Goal: Task Accomplishment & Management: Manage account settings

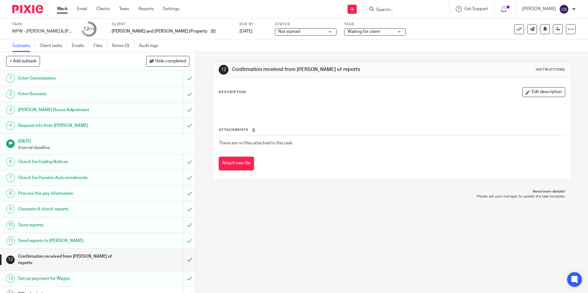
drag, startPoint x: 221, startPoint y: 49, endPoint x: 181, endPoint y: 35, distance: 42.2
click at [221, 49] on div "Subtasks Client tasks Emails Files Notes (0) Audit logs" at bounding box center [294, 46] width 588 height 12
click at [45, 8] on div at bounding box center [25, 9] width 51 height 18
click at [62, 6] on link "Work" at bounding box center [62, 9] width 11 height 6
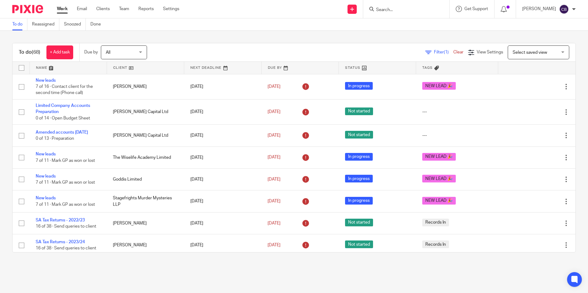
click at [421, 49] on div "Filter (1) Clear View Settings View Settings (1) Filters Clear Save Manage save…" at bounding box center [367, 53] width 418 height 14
drag, startPoint x: 430, startPoint y: 53, endPoint x: 410, endPoint y: 56, distance: 19.9
click at [434, 53] on span "Filter (1)" at bounding box center [443, 52] width 19 height 4
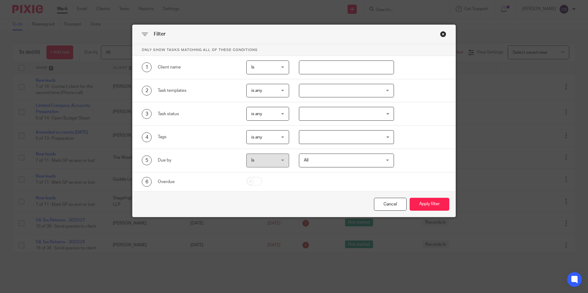
click at [306, 67] on input "text" at bounding box center [346, 68] width 95 height 14
type input "t&d"
click at [410, 198] on button "Apply filter" at bounding box center [430, 204] width 40 height 13
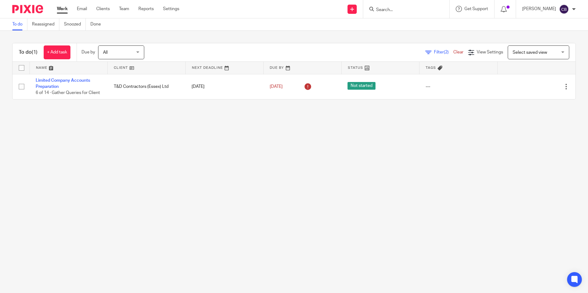
drag, startPoint x: 0, startPoint y: 0, endPoint x: 92, endPoint y: 117, distance: 148.3
click at [121, 149] on main "To do Reassigned Snoozed Done To do (1) + Add task Due by All All [DATE] [DATE]…" at bounding box center [294, 146] width 588 height 293
click at [409, 11] on input "Search" at bounding box center [403, 10] width 55 height 6
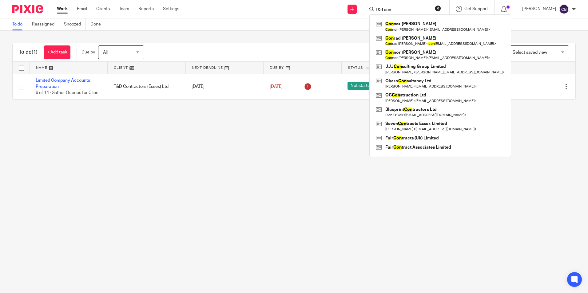
click at [413, 8] on input "t&d con" at bounding box center [403, 10] width 55 height 6
type input "t&d con"
click at [441, 10] on button "reset" at bounding box center [438, 8] width 6 height 6
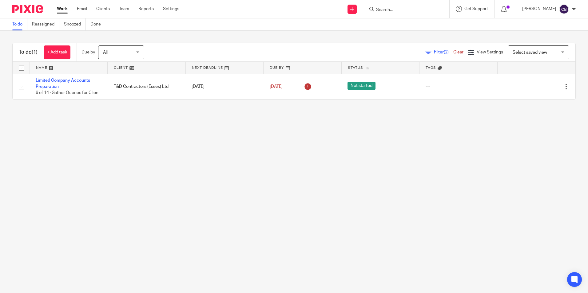
click at [407, 8] on input "Search" at bounding box center [403, 10] width 55 height 6
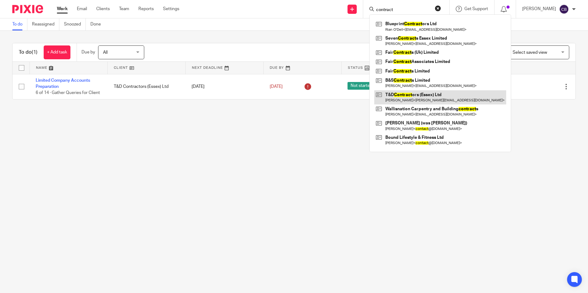
type input "contract"
click at [436, 95] on link at bounding box center [440, 97] width 132 height 14
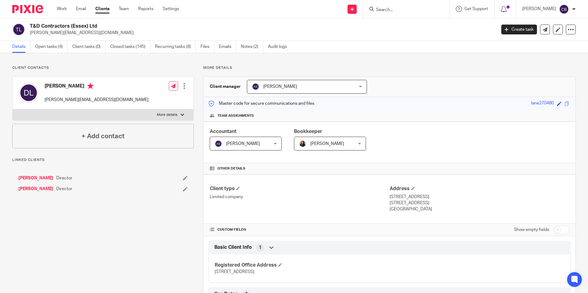
click at [97, 68] on p "Client contacts" at bounding box center [102, 68] width 181 height 5
click at [51, 49] on link "Open tasks (4)" at bounding box center [51, 47] width 33 height 12
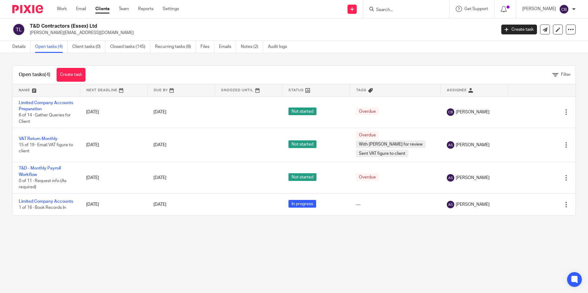
click at [165, 233] on main "T&D Contractors (Essex) Ltd [PERSON_NAME][EMAIL_ADDRESS][DOMAIN_NAME] Create ta…" at bounding box center [294, 146] width 588 height 293
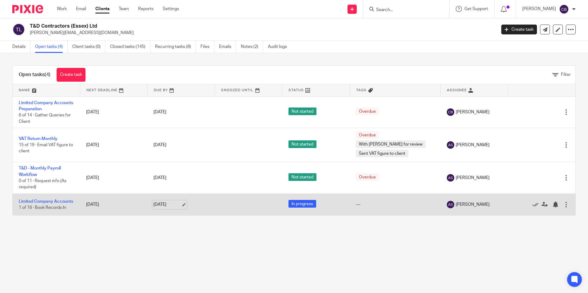
click at [181, 205] on link "[DATE]" at bounding box center [167, 205] width 28 height 6
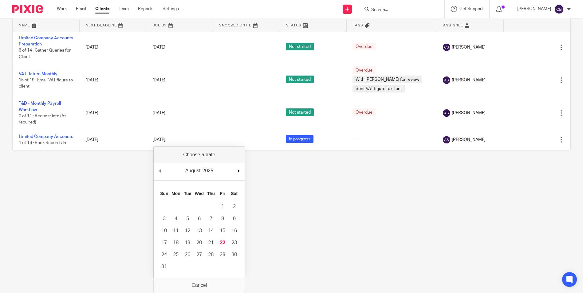
scroll to position [53, 0]
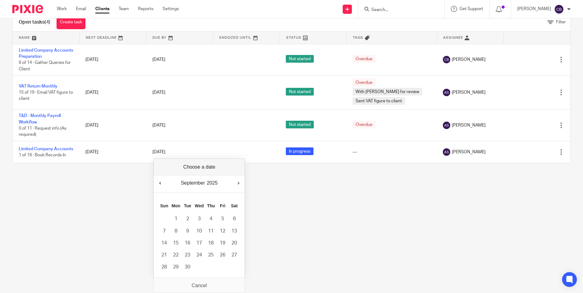
click at [238, 172] on div "September January February March April May June July August September October N…" at bounding box center [199, 219] width 92 height 120
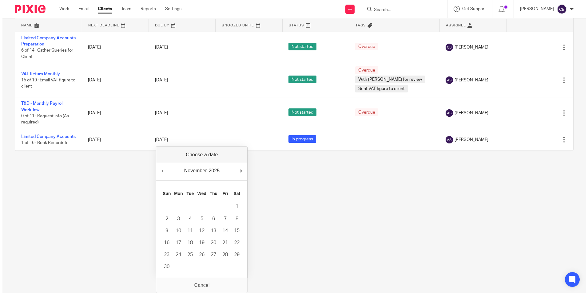
scroll to position [0, 0]
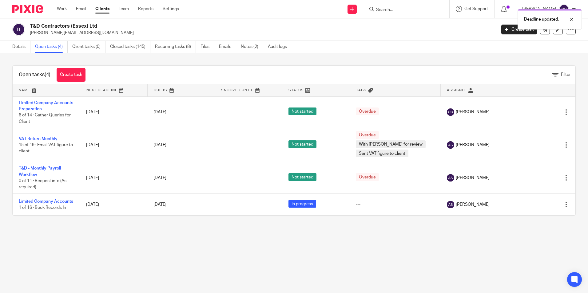
click at [144, 248] on main "T&D Contractors (Essex) Ltd dan@lanehomes.co.uk Create task Update from Compani…" at bounding box center [294, 146] width 588 height 293
click at [141, 250] on main "T&D Contractors (Essex) Ltd dan@lanehomes.co.uk Create task Update from Compani…" at bounding box center [294, 146] width 588 height 293
click at [276, 251] on main "T&D Contractors (Essex) Ltd dan@lanehomes.co.uk Create task Update from Compani…" at bounding box center [294, 146] width 588 height 293
click at [175, 250] on main "T&D Contractors (Essex) Ltd dan@lanehomes.co.uk Create task Update from Compani…" at bounding box center [294, 146] width 588 height 293
drag, startPoint x: 339, startPoint y: 278, endPoint x: 342, endPoint y: 289, distance: 12.0
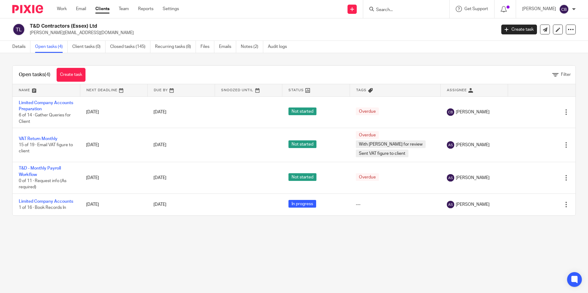
click at [339, 278] on main "T&D Contractors (Essex) Ltd dan@lanehomes.co.uk Create task Update from Compani…" at bounding box center [294, 146] width 588 height 293
drag, startPoint x: 342, startPoint y: 289, endPoint x: 345, endPoint y: 293, distance: 5.0
click at [342, 290] on main "T&D Contractors (Essex) Ltd dan@lanehomes.co.uk Create task Update from Compani…" at bounding box center [294, 146] width 588 height 293
click at [410, 10] on input "Search" at bounding box center [403, 10] width 55 height 6
type input "boiler"
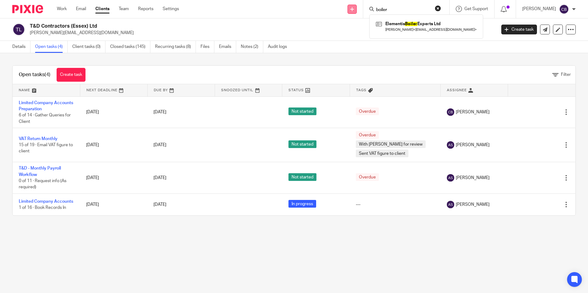
click at [357, 12] on link at bounding box center [352, 9] width 9 height 9
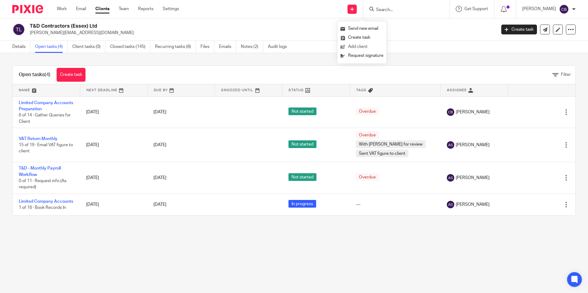
click at [368, 44] on link "Add client" at bounding box center [362, 46] width 43 height 9
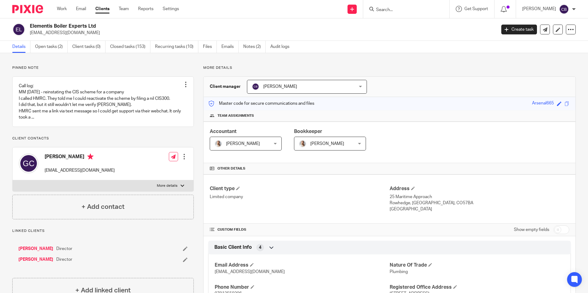
click at [139, 70] on p "Pinned note" at bounding box center [102, 68] width 181 height 5
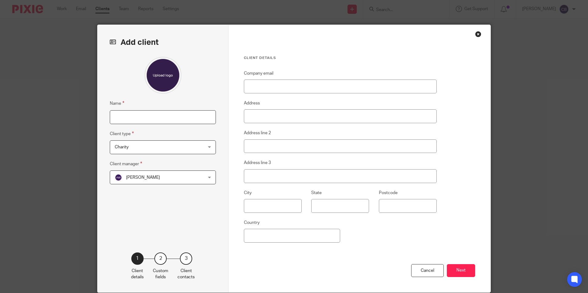
click at [137, 118] on input "Name" at bounding box center [163, 117] width 106 height 14
type input "S"
type input "Simon Wheeler"
click at [129, 146] on span "Charity" at bounding box center [155, 147] width 81 height 13
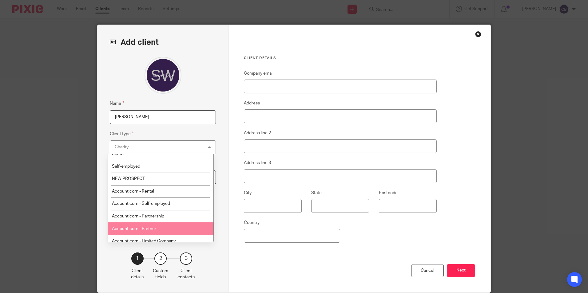
scroll to position [94, 0]
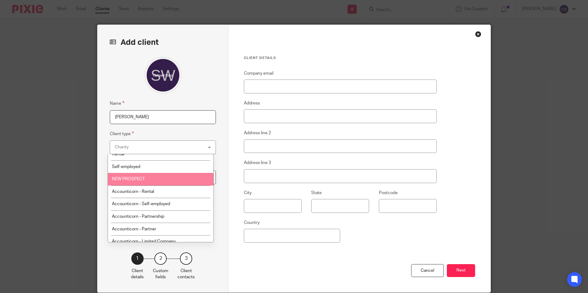
click at [157, 182] on li "NEW PROSPECT" at bounding box center [161, 179] width 106 height 13
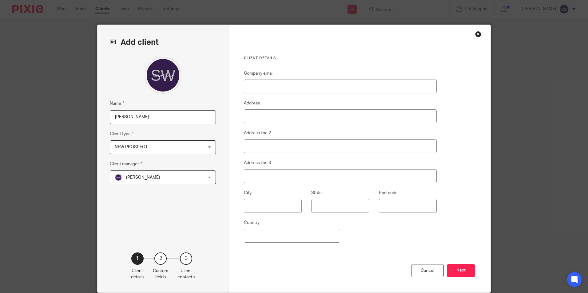
click at [123, 169] on fieldset "Client manager Alison Woodcraft Alison Woodcraft Alison Woodcraft Anjuli Symond…" at bounding box center [163, 173] width 106 height 24
drag, startPoint x: 126, startPoint y: 178, endPoint x: 136, endPoint y: 184, distance: 10.9
click at [127, 178] on span "Alison Woodcraft" at bounding box center [143, 178] width 34 height 4
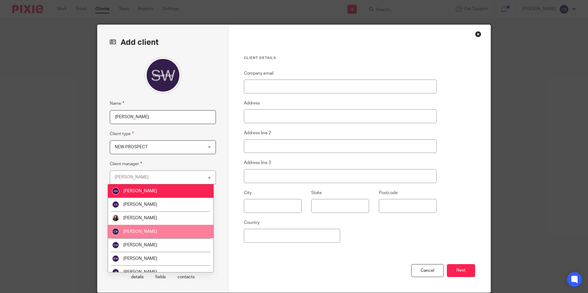
click at [147, 231] on span "[PERSON_NAME]" at bounding box center [140, 232] width 34 height 4
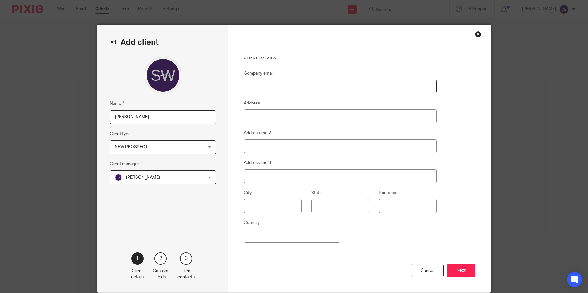
click at [268, 91] on input "Company email" at bounding box center [340, 87] width 193 height 14
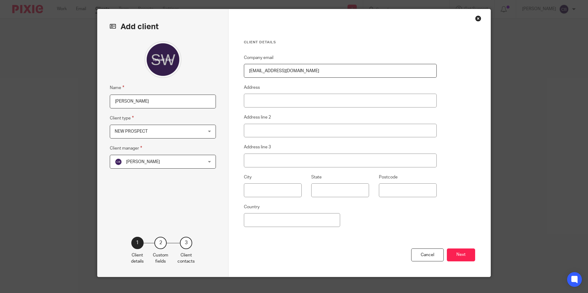
scroll to position [24, 0]
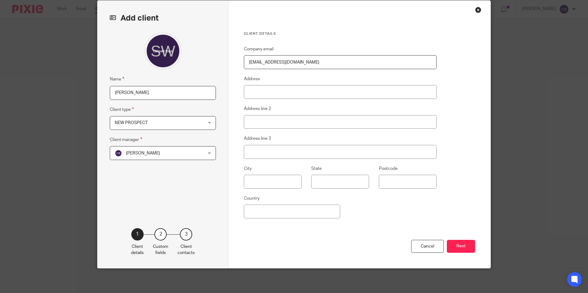
type input "mendedheating@gmail.co.uk"
click at [459, 246] on button "Next" at bounding box center [461, 246] width 28 height 13
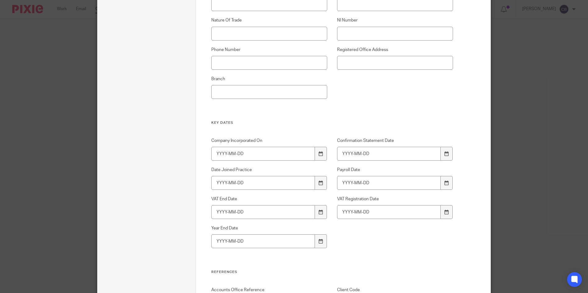
scroll to position [55, 0]
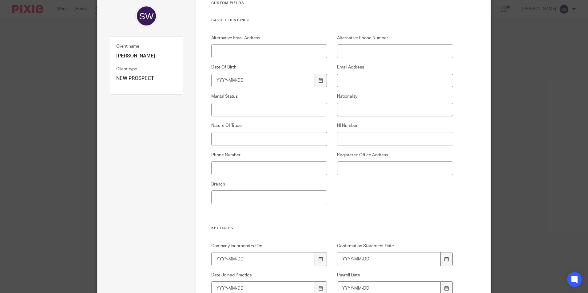
click at [248, 58] on div "Alternative Email Address Alternative Phone Number Date Of Birth Email Address …" at bounding box center [327, 130] width 252 height 191
click at [248, 54] on input "Alternative Email Address" at bounding box center [269, 51] width 116 height 14
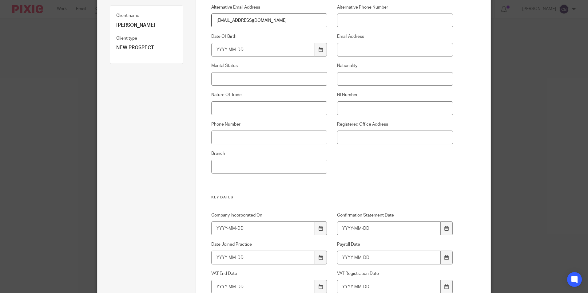
type input "simoncwheeler@gmail.co.uk"
click at [266, 137] on input "Phone Number" at bounding box center [269, 138] width 116 height 14
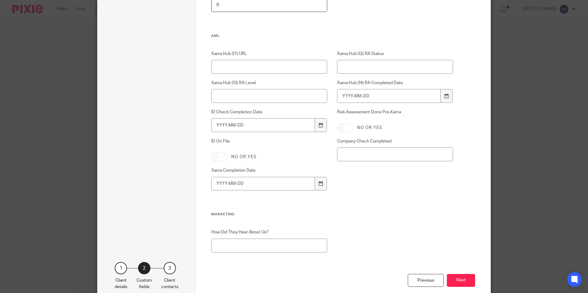
scroll to position [695, 0]
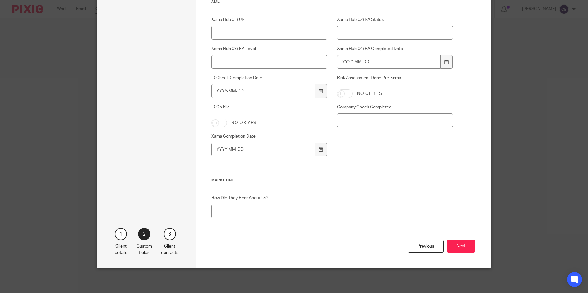
type input "07738862960"
click at [263, 213] on input "How Did They Hear About Us?" at bounding box center [269, 212] width 116 height 14
type input "Recommendation"
click at [454, 244] on button "Next" at bounding box center [461, 246] width 28 height 13
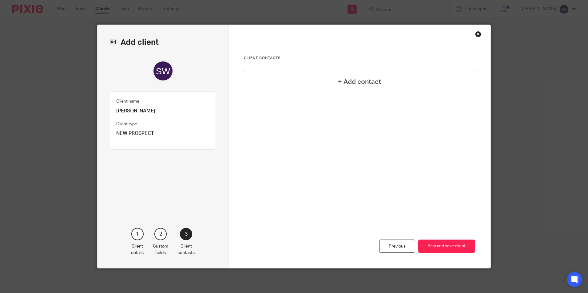
click at [349, 140] on div "+ Add contact" at bounding box center [359, 120] width 231 height 101
drag, startPoint x: 347, startPoint y: 133, endPoint x: 337, endPoint y: 99, distance: 35.5
click at [346, 132] on div "+ Add contact" at bounding box center [359, 120] width 231 height 101
click at [452, 247] on button "Skip and save client" at bounding box center [446, 246] width 57 height 13
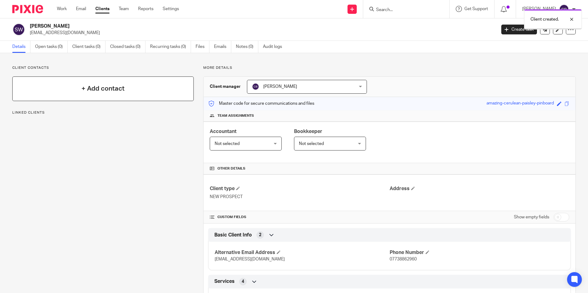
click at [84, 129] on div "Client contacts + Add contact Linked clients" at bounding box center [98, 229] width 191 height 326
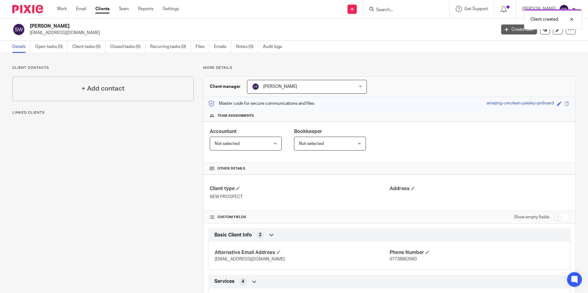
click at [515, 30] on link "Create task" at bounding box center [519, 30] width 36 height 10
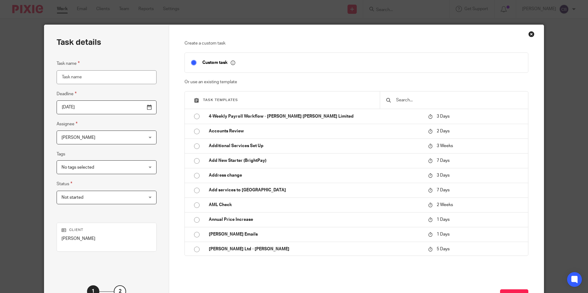
click at [400, 98] on input "text" at bounding box center [459, 100] width 126 height 7
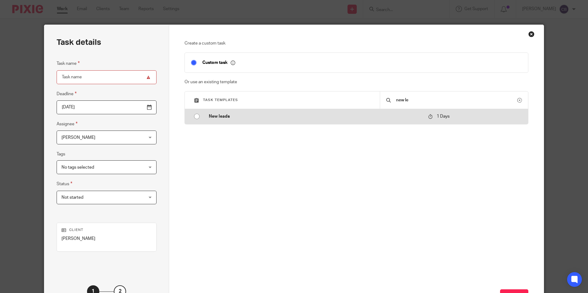
type input "new le"
click at [397, 115] on p "New leads" at bounding box center [315, 117] width 213 height 6
type input "[DATE]"
type input "New leads"
checkbox input "false"
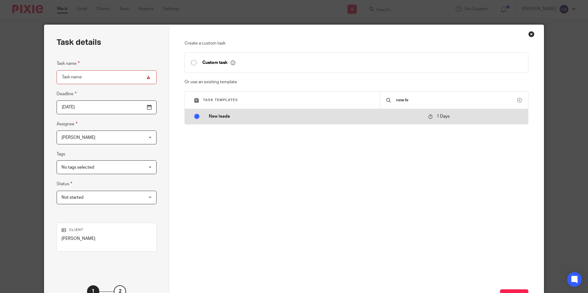
radio input "true"
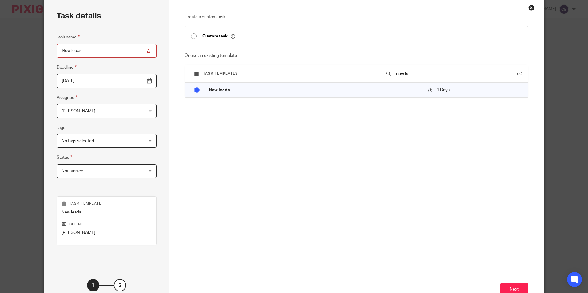
scroll to position [70, 0]
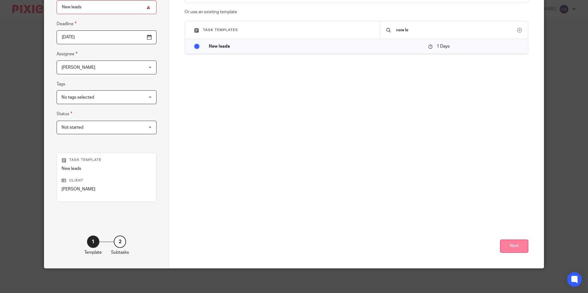
click at [511, 241] on button "Next" at bounding box center [514, 246] width 28 height 13
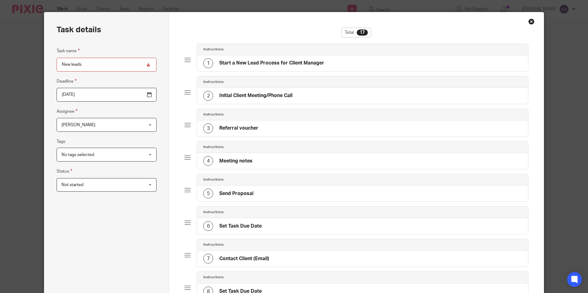
scroll to position [9, 0]
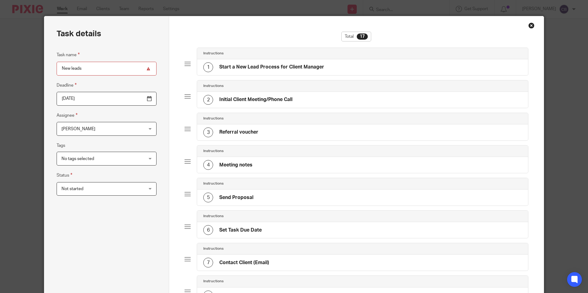
click at [102, 150] on fieldset "Tags No tags selected Accounts Complete Accounts Returned Awaiting approval Awa…" at bounding box center [107, 154] width 100 height 24
click at [99, 156] on span "No tags selected" at bounding box center [100, 158] width 76 height 13
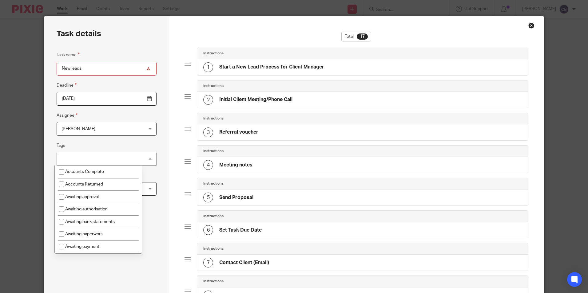
click at [97, 161] on div "No tags selected" at bounding box center [107, 159] width 100 height 14
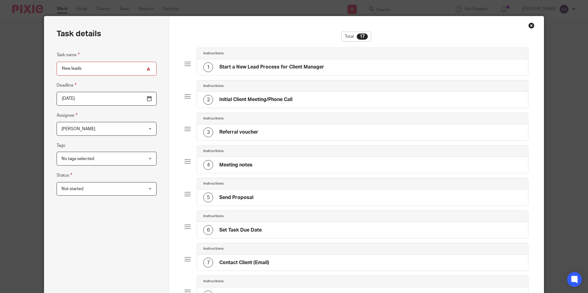
click at [119, 184] on span "Not started" at bounding box center [100, 189] width 76 height 13
click at [119, 183] on div "Not started Not started" at bounding box center [107, 189] width 100 height 14
click at [87, 165] on span "No tags selected" at bounding box center [100, 158] width 76 height 13
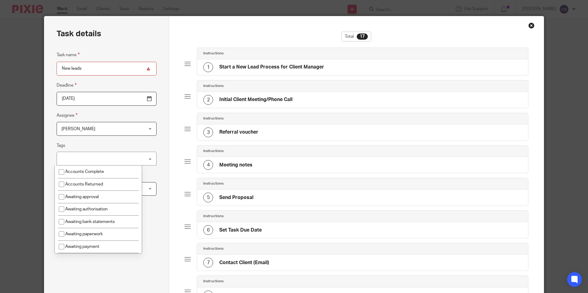
click at [91, 160] on div "No tags selected" at bounding box center [107, 159] width 100 height 14
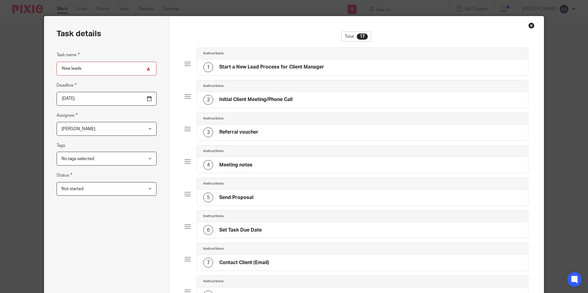
click at [91, 158] on span "No tags selected" at bounding box center [78, 159] width 33 height 4
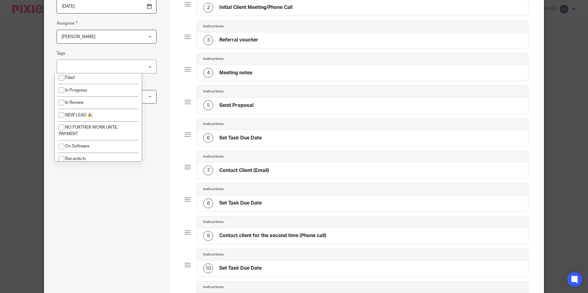
scroll to position [154, 0]
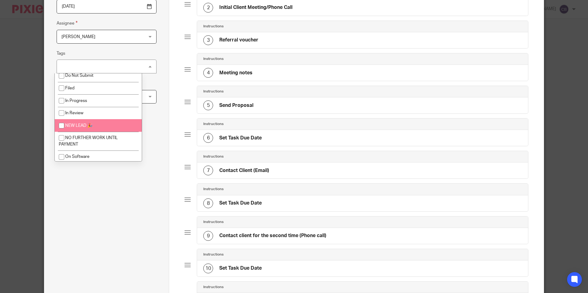
click at [102, 127] on li "NEW LEAD 🎉" at bounding box center [98, 125] width 87 height 13
checkbox input "true"
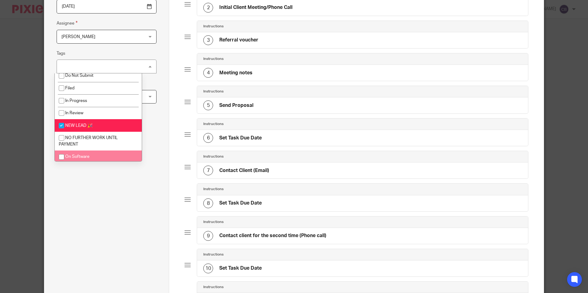
click at [109, 184] on div "Task name New leads Deadline 2025-08-23 Assignee Cerys Burns Cerys Burns Client…" at bounding box center [107, 203] width 100 height 488
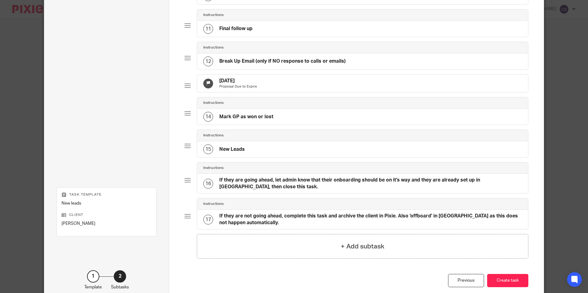
scroll to position [408, 0]
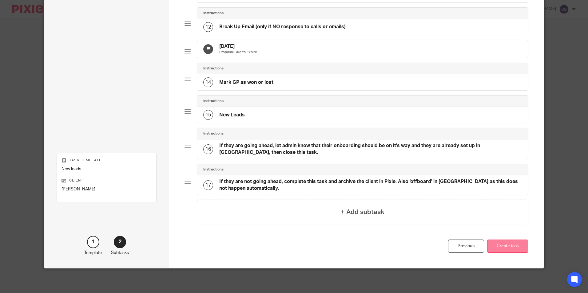
click at [505, 249] on button "Create task" at bounding box center [507, 246] width 41 height 13
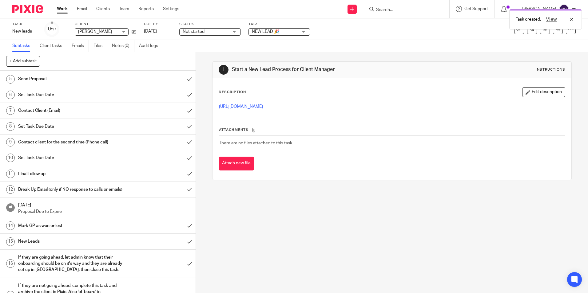
scroll to position [82, 0]
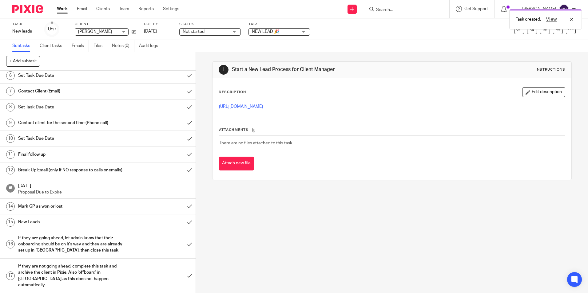
click at [262, 205] on div "1 Start a New Lead Process for Client Manager Instructions Description Edit des…" at bounding box center [392, 172] width 392 height 241
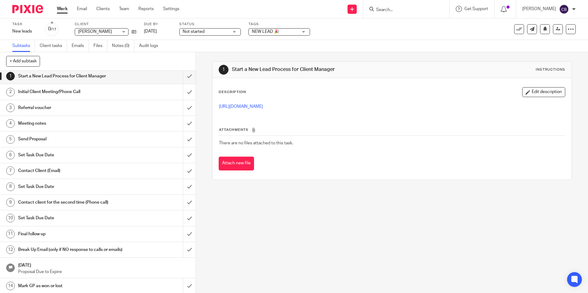
scroll to position [0, 0]
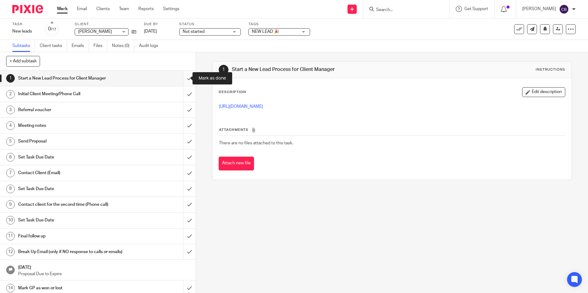
click at [185, 79] on input "submit" at bounding box center [98, 78] width 196 height 15
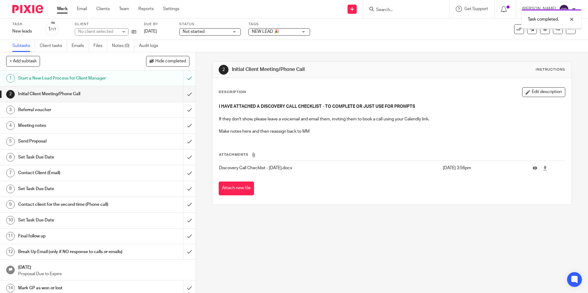
click at [310, 230] on div "2 Initial Client Meeting/Phone Call Instructions Description Edit description I…" at bounding box center [392, 172] width 392 height 241
click at [309, 231] on div "2 Initial Client Meeting/Phone Call Instructions Description Edit description I…" at bounding box center [392, 172] width 392 height 241
click at [61, 10] on link "Work" at bounding box center [62, 9] width 11 height 6
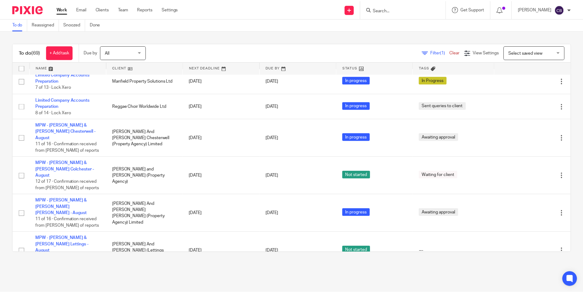
scroll to position [369, 0]
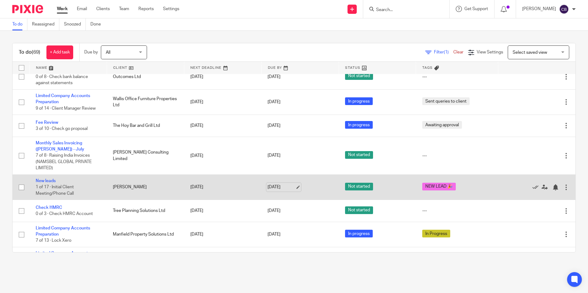
click at [291, 191] on link "23 Aug 2025" at bounding box center [282, 187] width 28 height 6
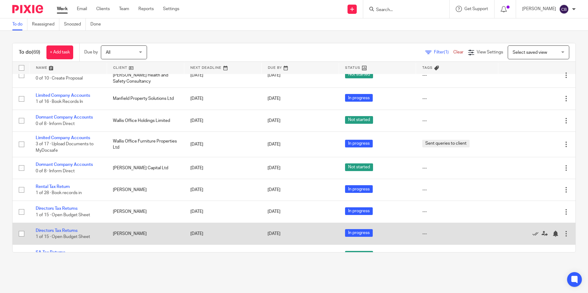
scroll to position [923, 0]
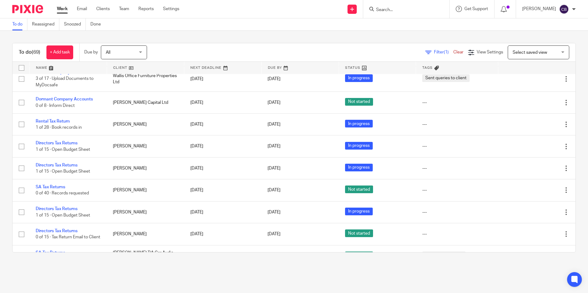
click at [394, 8] on input "Search" at bounding box center [403, 10] width 55 height 6
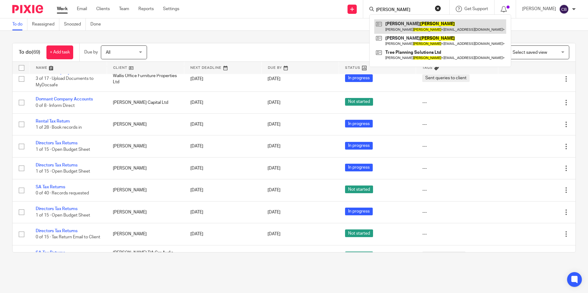
type input "choat"
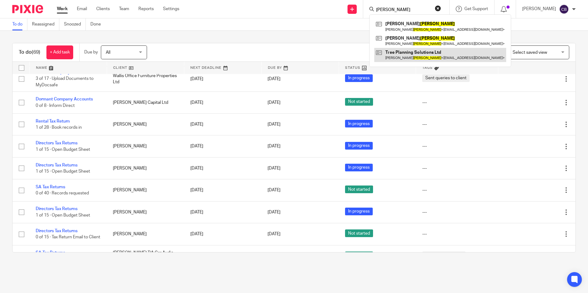
drag, startPoint x: 418, startPoint y: 26, endPoint x: 398, endPoint y: 53, distance: 33.6
click at [419, 26] on link at bounding box center [440, 26] width 132 height 14
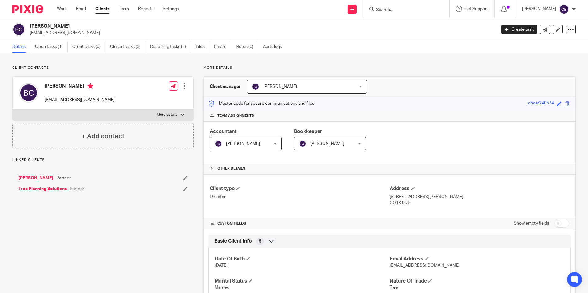
click at [63, 53] on div "Details Open tasks (1) Client tasks (0) Closed tasks (5) Recurring tasks (1) Fi…" at bounding box center [294, 47] width 588 height 12
click at [61, 49] on link "Open tasks (1)" at bounding box center [51, 47] width 33 height 12
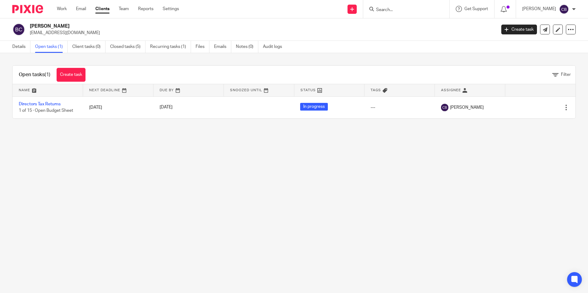
drag, startPoint x: 250, startPoint y: 213, endPoint x: 258, endPoint y: 245, distance: 33.1
click at [251, 215] on main "[PERSON_NAME] [EMAIL_ADDRESS][DOMAIN_NAME] Create task Update from Companies Ho…" at bounding box center [294, 146] width 588 height 293
drag, startPoint x: 258, startPoint y: 245, endPoint x: 321, endPoint y: 283, distance: 73.6
click at [260, 247] on main "[PERSON_NAME] [EMAIL_ADDRESS][DOMAIN_NAME] Create task Update from Companies Ho…" at bounding box center [294, 146] width 588 height 293
click at [23, 50] on link "Details" at bounding box center [21, 47] width 18 height 12
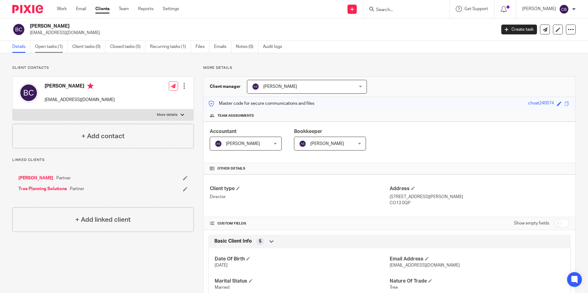
click at [47, 46] on link "Open tasks (1)" at bounding box center [51, 47] width 33 height 12
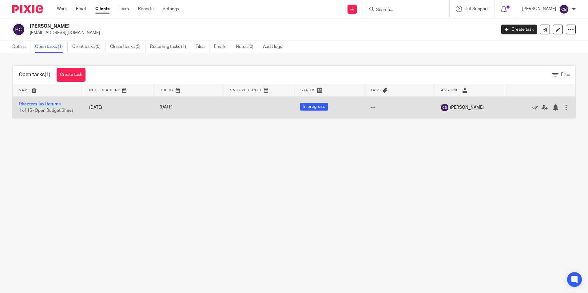
click at [54, 104] on link "Directors Tax Returns" at bounding box center [40, 104] width 42 height 4
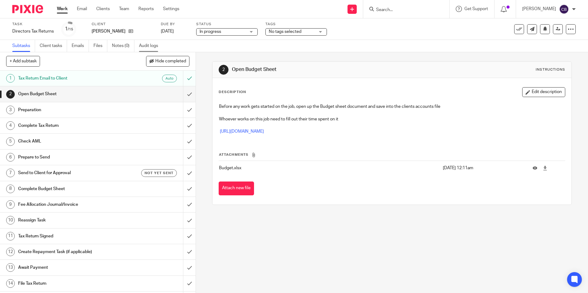
drag, startPoint x: 153, startPoint y: 47, endPoint x: 172, endPoint y: 61, distance: 23.2
click at [153, 47] on link "Audit logs" at bounding box center [151, 46] width 24 height 12
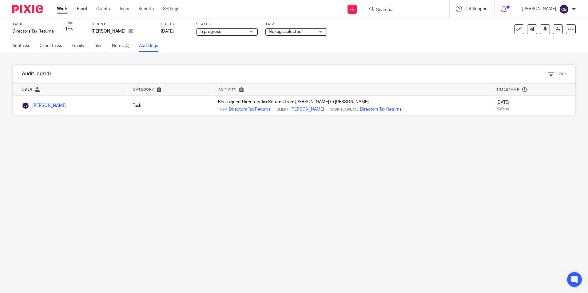
click at [273, 156] on main "Task Directors Tax Returns Save Directors Tax Returns 1 /15 Client [PERSON_NAME…" at bounding box center [294, 146] width 588 height 293
click at [75, 133] on main "Task Directors Tax Returns Save Directors Tax Returns 1 /15 Client Bethany Choa…" at bounding box center [294, 146] width 588 height 293
click at [69, 136] on main "Task Directors Tax Returns Save Directors Tax Returns 1 /15 Client Bethany Choa…" at bounding box center [294, 146] width 588 height 293
click at [43, 46] on link "Client tasks" at bounding box center [53, 46] width 27 height 12
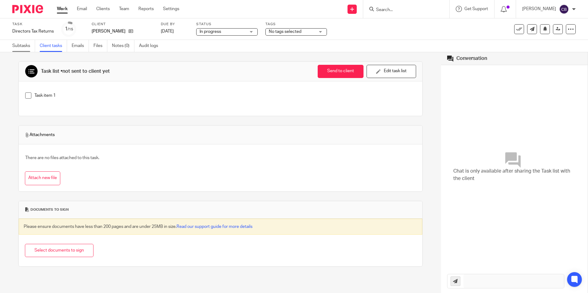
click at [28, 46] on link "Subtasks" at bounding box center [23, 46] width 23 height 12
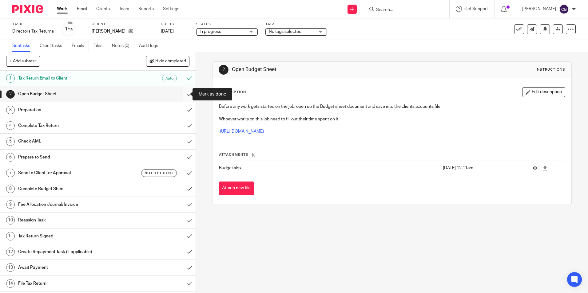
click at [182, 96] on input "submit" at bounding box center [98, 93] width 196 height 15
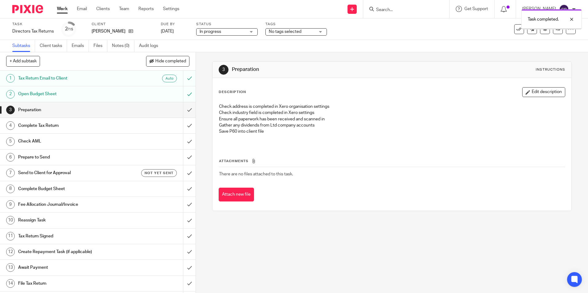
click at [182, 109] on input "submit" at bounding box center [98, 109] width 196 height 15
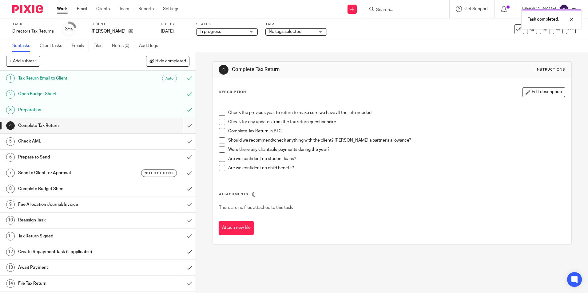
click at [181, 124] on input "submit" at bounding box center [98, 125] width 196 height 15
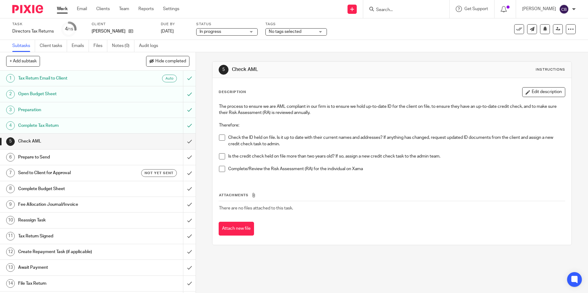
click at [349, 61] on div "5 Check AML Instructions Description Edit description The process to ensure we …" at bounding box center [391, 153] width 359 height 202
click at [357, 12] on link at bounding box center [352, 9] width 9 height 9
drag, startPoint x: 366, startPoint y: 39, endPoint x: 361, endPoint y: 44, distance: 6.5
click at [366, 39] on link "Create task" at bounding box center [362, 37] width 43 height 9
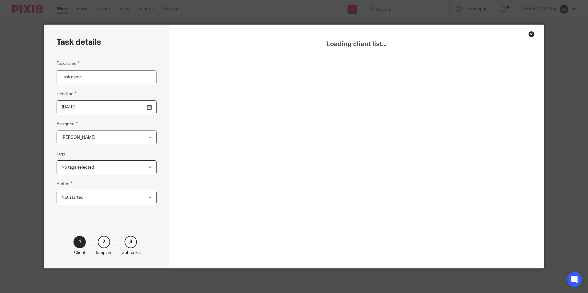
click at [110, 129] on fieldset "Assignee [PERSON_NAME] [PERSON_NAME] Client manager [PERSON_NAME] [PERSON_NAME]…" at bounding box center [107, 133] width 100 height 24
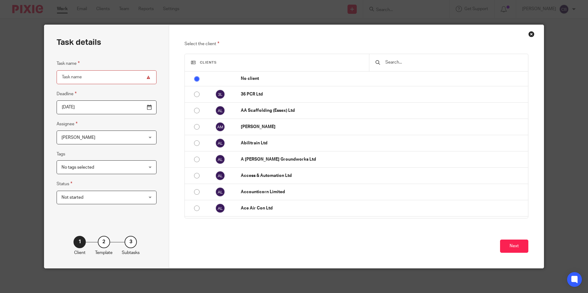
click at [108, 137] on span "[PERSON_NAME]" at bounding box center [100, 137] width 76 height 13
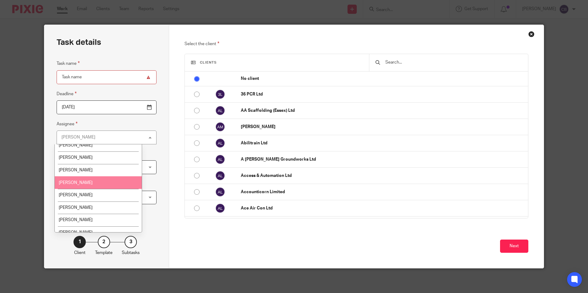
scroll to position [112, 0]
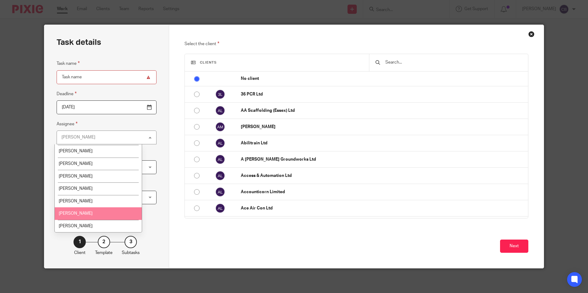
click at [98, 212] on li "[PERSON_NAME]" at bounding box center [98, 214] width 87 height 13
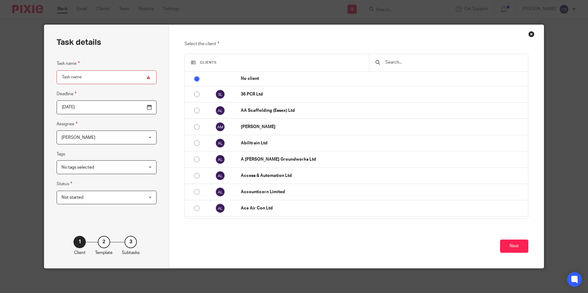
click at [391, 59] on input "text" at bounding box center [453, 62] width 137 height 7
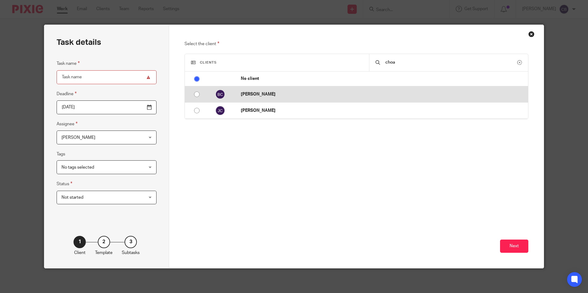
type input "choa"
click at [293, 94] on p "[PERSON_NAME]" at bounding box center [383, 94] width 284 height 6
radio input "false"
radio input "true"
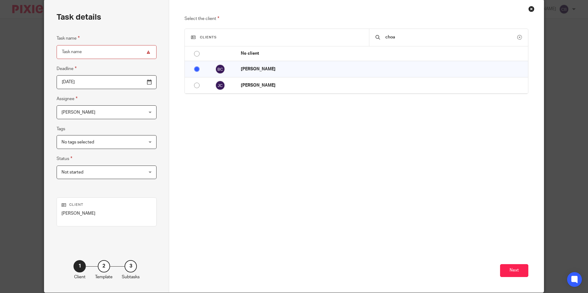
scroll to position [50, 0]
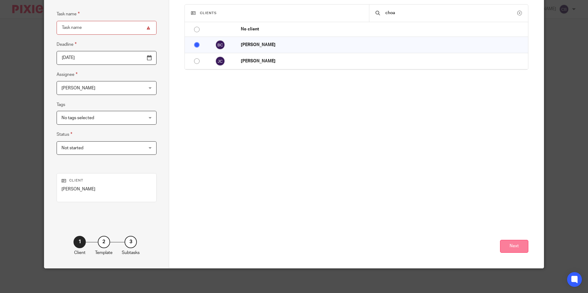
click at [504, 243] on button "Next" at bounding box center [514, 246] width 28 height 13
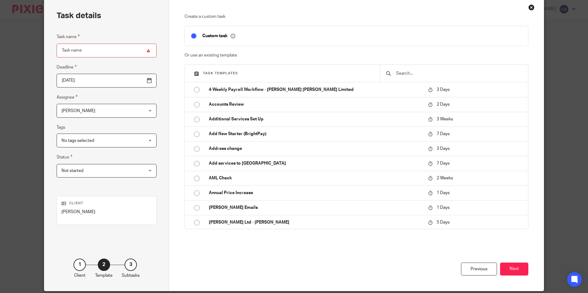
scroll to position [0, 0]
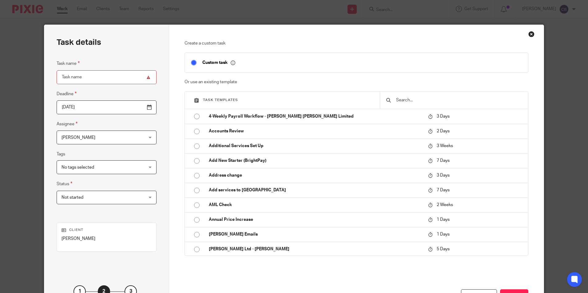
click at [403, 102] on input "text" at bounding box center [459, 100] width 126 height 7
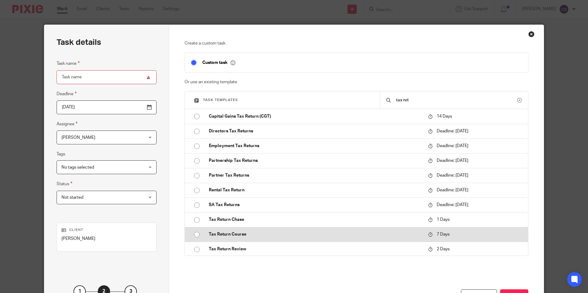
scroll to position [1, 0]
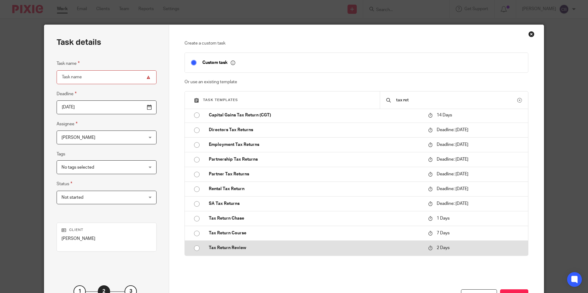
type input "tax ret"
click at [261, 249] on p "Tax Return Review" at bounding box center [315, 248] width 213 height 6
type input "2025-08-24"
type input "Tax Return Review"
checkbox input "false"
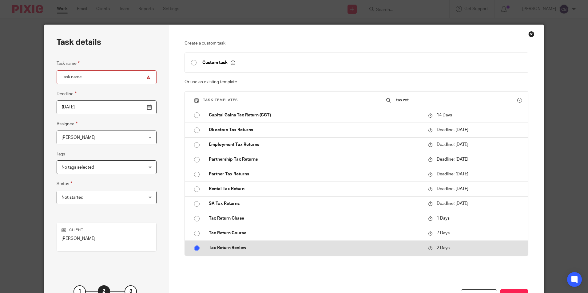
radio input "true"
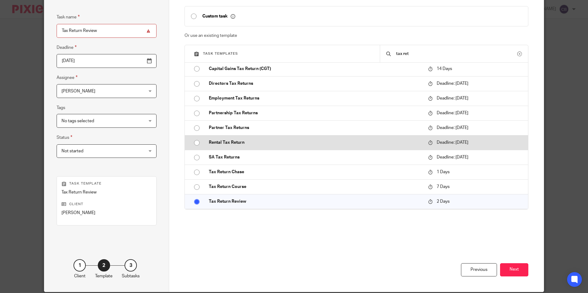
scroll to position [62, 0]
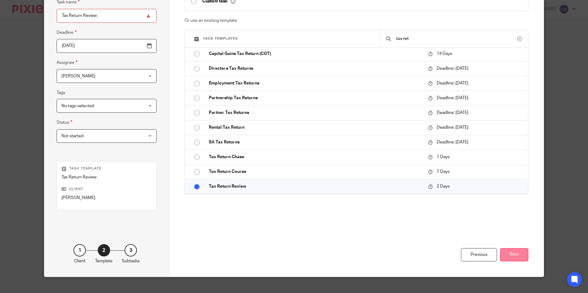
click at [515, 256] on button "Next" at bounding box center [514, 255] width 28 height 13
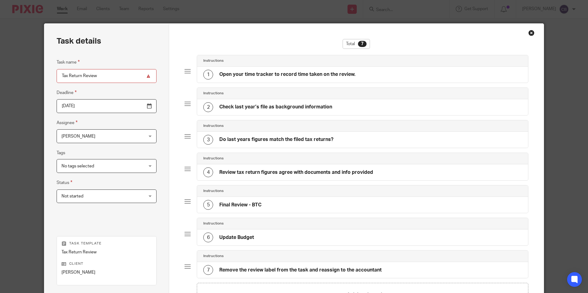
scroll to position [0, 0]
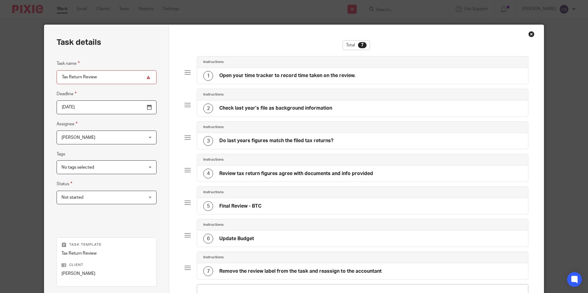
click at [134, 109] on input "2025-08-24" at bounding box center [107, 108] width 100 height 14
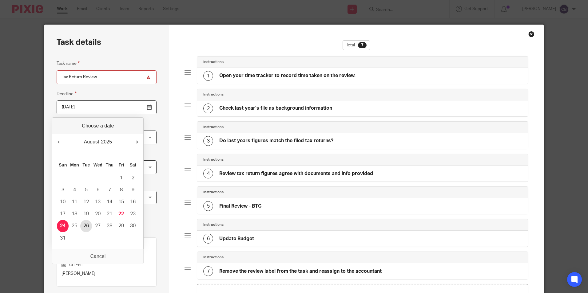
type input "2025-08-26"
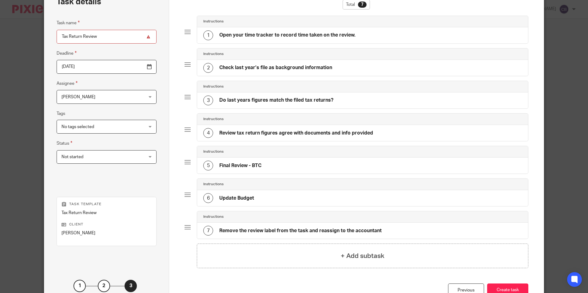
scroll to position [31, 0]
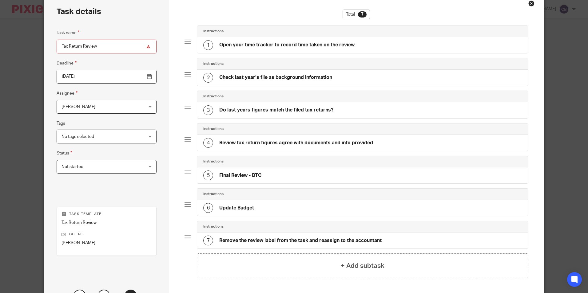
click at [336, 45] on h4 "Open your time tracker to record time taken on the review." at bounding box center [287, 45] width 136 height 6
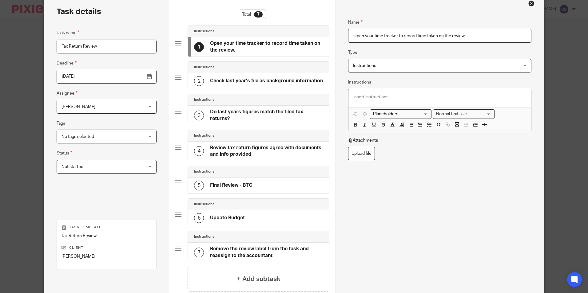
click at [106, 166] on span "Not started" at bounding box center [100, 167] width 76 height 13
click at [111, 135] on span "No tags selected" at bounding box center [100, 136] width 76 height 13
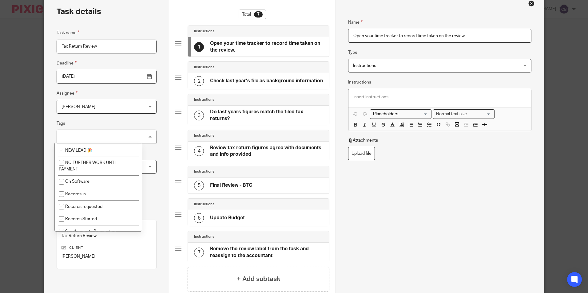
scroll to position [183, 0]
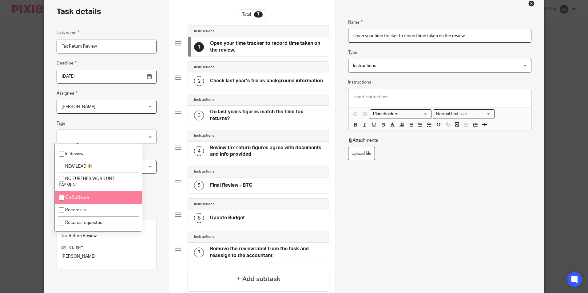
click at [96, 194] on li "On Software" at bounding box center [98, 198] width 87 height 13
checkbox input "true"
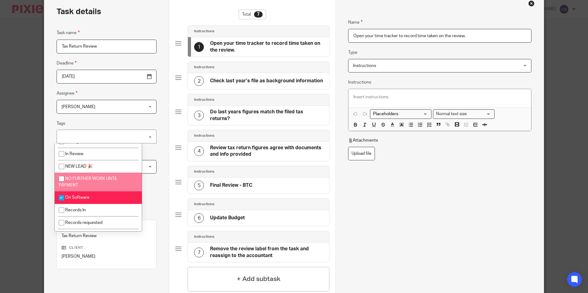
click at [392, 93] on div at bounding box center [439, 98] width 182 height 18
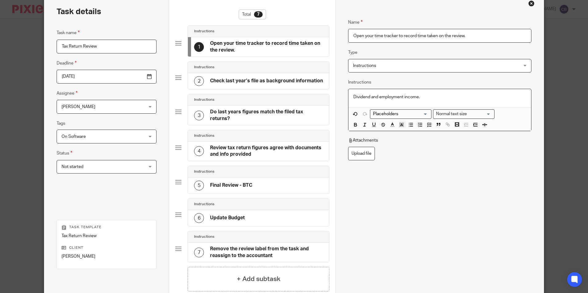
click at [449, 98] on p "Dividend and employment income." at bounding box center [439, 97] width 173 height 6
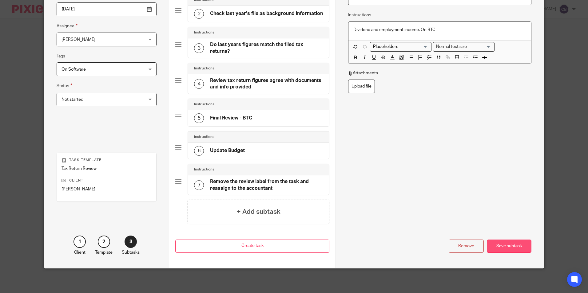
click at [507, 242] on div "Save subtask" at bounding box center [509, 246] width 45 height 13
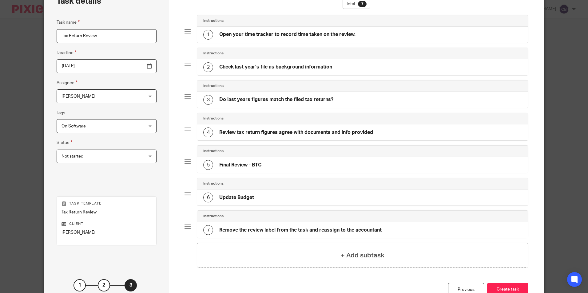
scroll to position [85, 0]
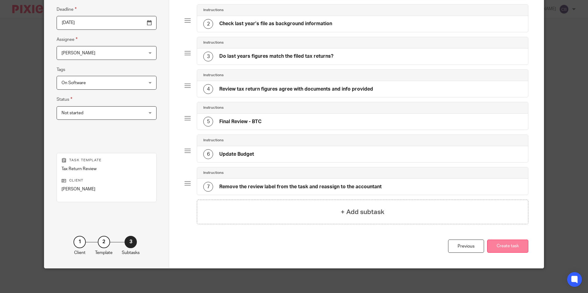
click at [508, 244] on button "Create task" at bounding box center [507, 246] width 41 height 13
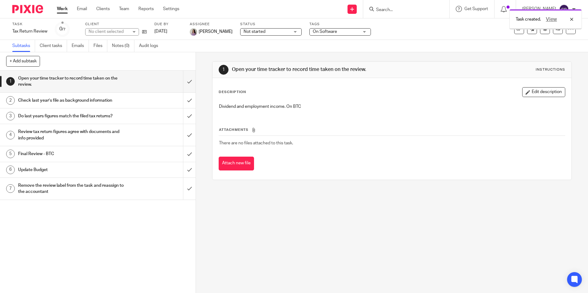
drag, startPoint x: 323, startPoint y: 226, endPoint x: 320, endPoint y: 226, distance: 3.1
click at [321, 226] on div "1 Open your time tracker to record time taken on the review. Instructions Descr…" at bounding box center [392, 172] width 392 height 241
click at [311, 226] on div "1 Open your time tracker to record time taken on the review. Instructions Descr…" at bounding box center [392, 172] width 392 height 241
drag, startPoint x: 64, startPoint y: 10, endPoint x: 74, endPoint y: 19, distance: 13.3
click at [64, 10] on link "Work" at bounding box center [62, 9] width 11 height 6
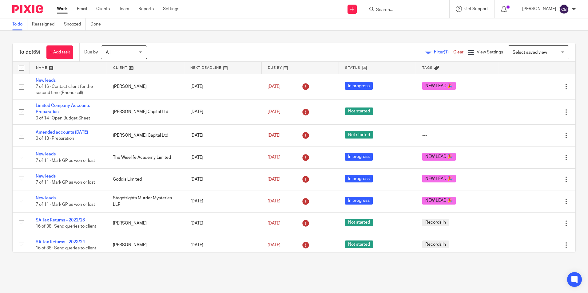
click at [433, 58] on div "Filter (1) Clear View Settings View Settings (1) Filters Clear Save Manage save…" at bounding box center [367, 53] width 418 height 14
click at [434, 54] on span "Filter (1)" at bounding box center [443, 52] width 19 height 4
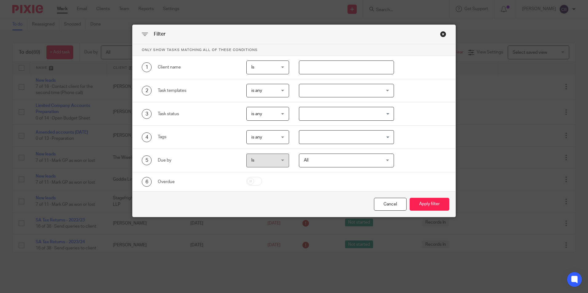
click at [331, 70] on input "text" at bounding box center [346, 68] width 95 height 14
type input "CHOAT"
click at [410, 198] on button "Apply filter" at bounding box center [430, 204] width 40 height 13
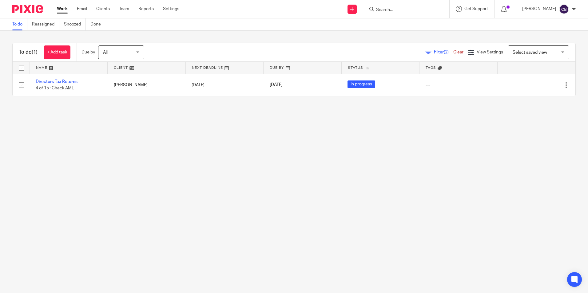
click at [114, 108] on div "To do (1) + Add task Due by All All Today Tomorrow This week Next week This mon…" at bounding box center [294, 70] width 588 height 78
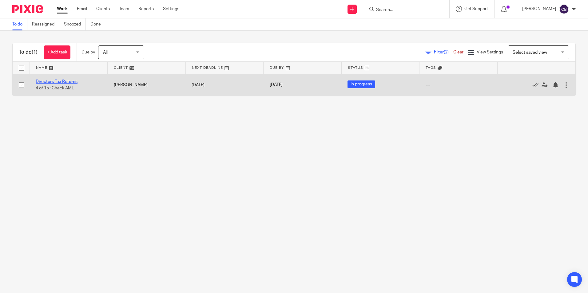
click at [54, 83] on link "Directors Tax Returns" at bounding box center [57, 82] width 42 height 4
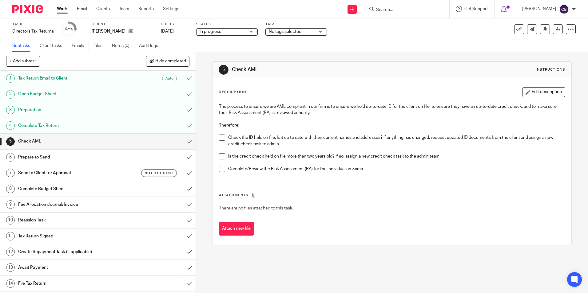
click at [206, 153] on div "5 Check AML Instructions Description Edit description The process to ensure we …" at bounding box center [392, 172] width 392 height 241
click at [205, 97] on div "5 Check AML Instructions Description Edit description The process to ensure we …" at bounding box center [392, 172] width 392 height 241
click at [223, 138] on span at bounding box center [222, 138] width 6 height 6
click at [387, 170] on p "Complete/Review the Risk Assessment (RA) for the individual on Xama" at bounding box center [396, 169] width 337 height 6
click at [62, 12] on link "Work" at bounding box center [62, 9] width 11 height 6
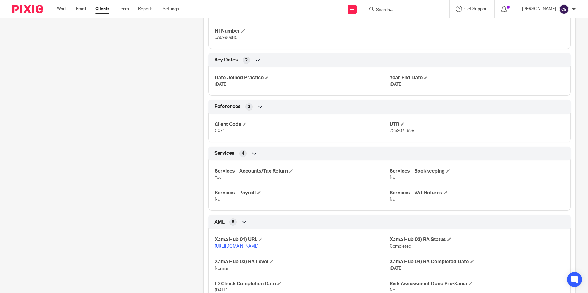
scroll to position [326, 0]
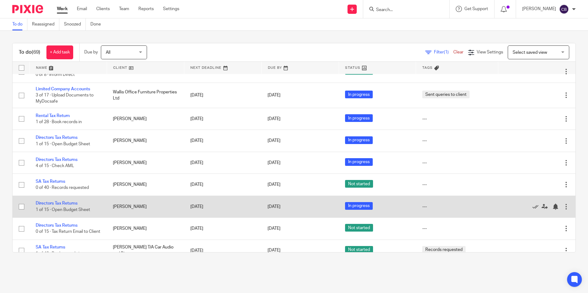
scroll to position [898, 0]
